Goal: Information Seeking & Learning: Learn about a topic

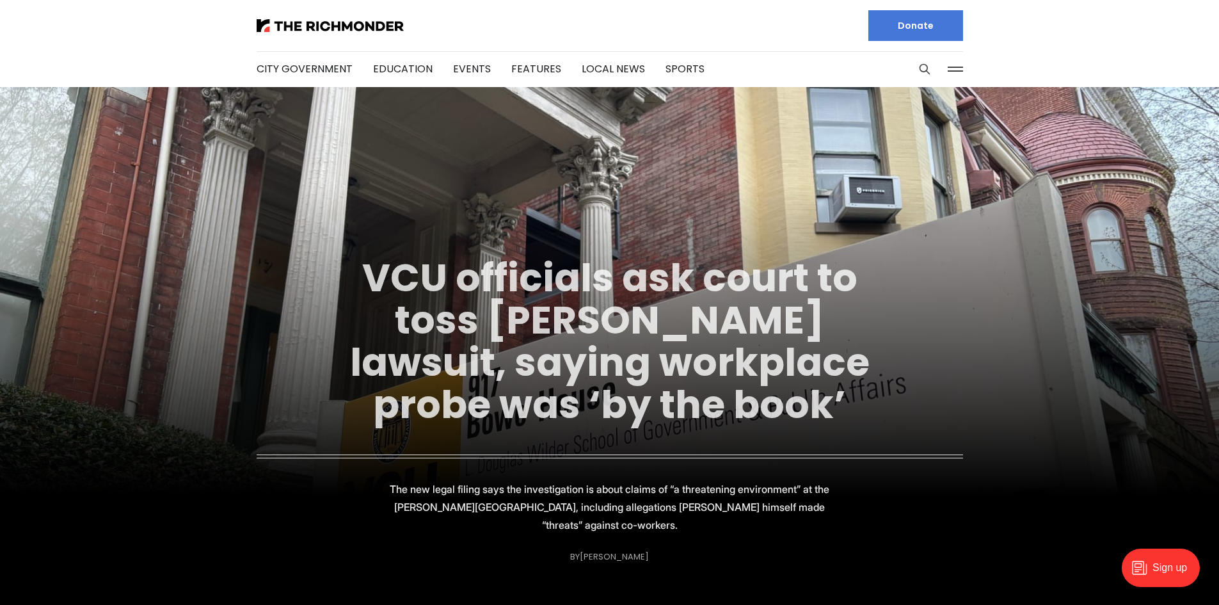
drag, startPoint x: 0, startPoint y: 0, endPoint x: 618, endPoint y: 350, distance: 710.0
click at [618, 350] on link "VCU officials ask court to toss [PERSON_NAME] lawsuit, saying workplace probe w…" at bounding box center [610, 341] width 520 height 181
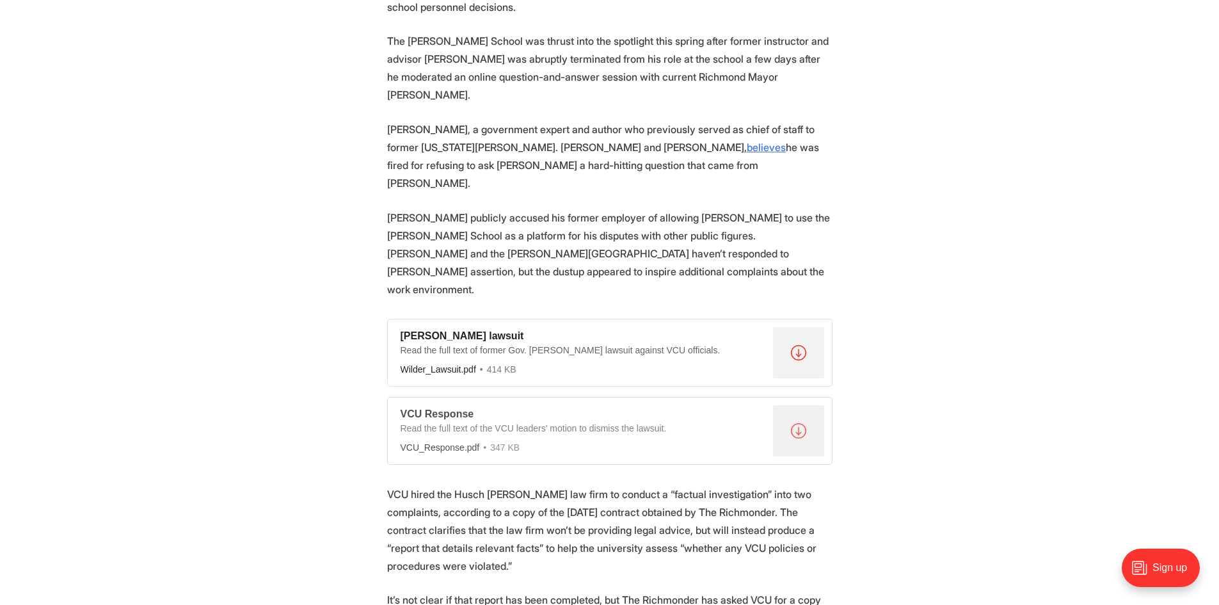
scroll to position [1408, 0]
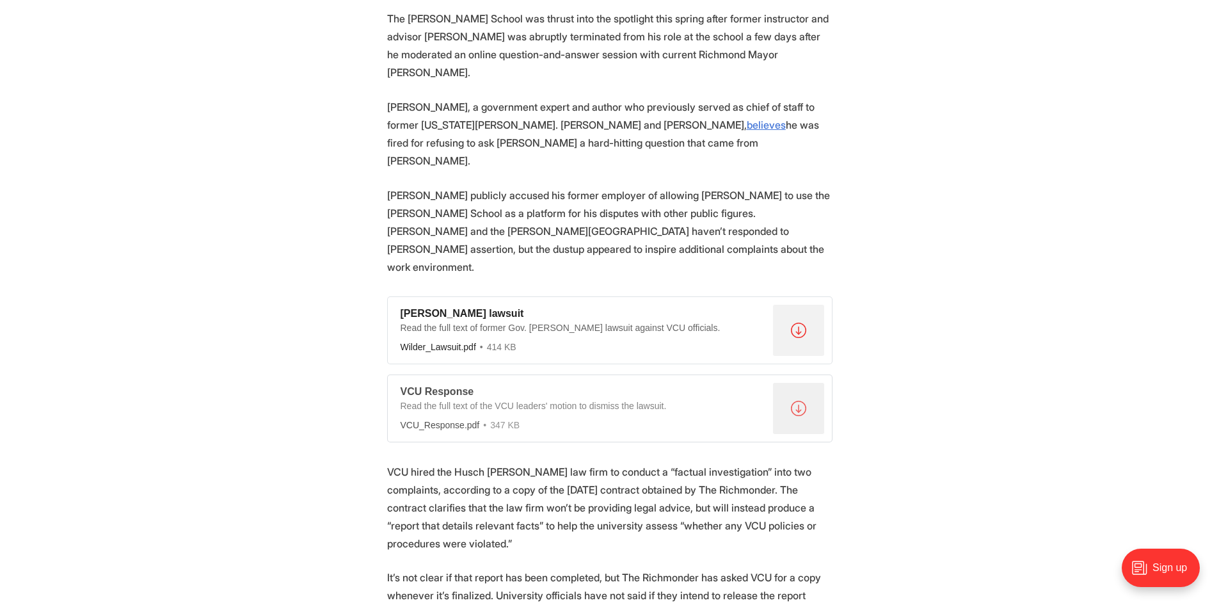
click at [438, 385] on div "VCU Response" at bounding box center [584, 391] width 367 height 13
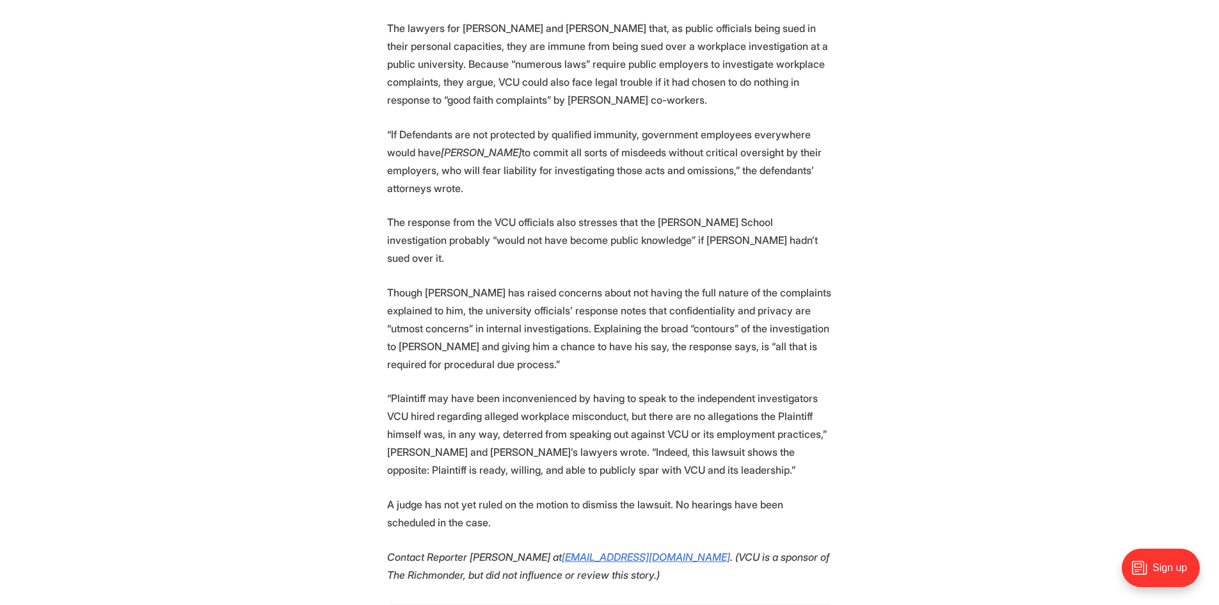
scroll to position [2240, 0]
drag, startPoint x: 942, startPoint y: 124, endPoint x: 864, endPoint y: 109, distance: 78.8
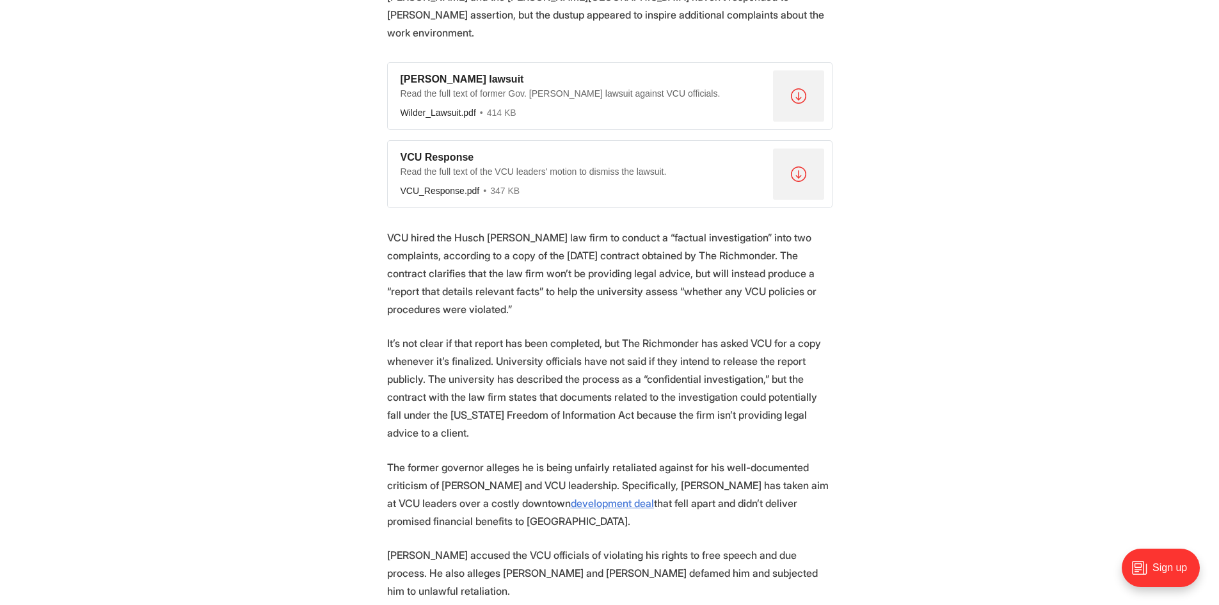
scroll to position [1600, 0]
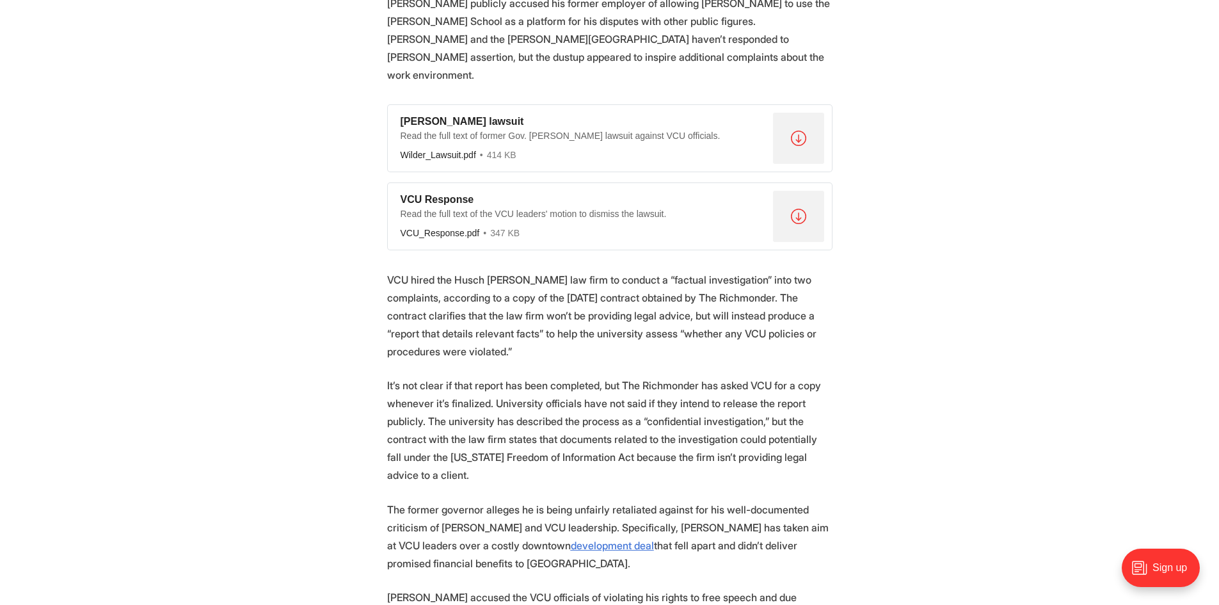
click at [981, 225] on section "Two VCU leaders have asked a federal court to throw out a recent lawsuit filed …" at bounding box center [609, 150] width 1219 height 2479
